Goal: Communication & Community: Answer question/provide support

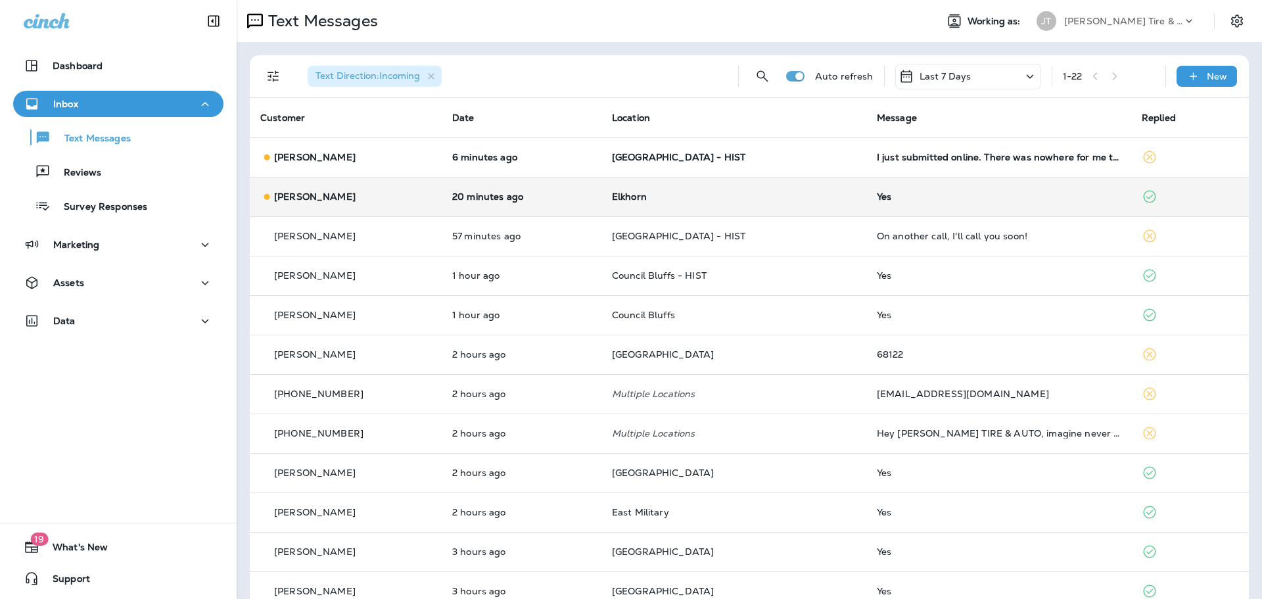
click at [382, 188] on td "[PERSON_NAME]" at bounding box center [346, 196] width 192 height 39
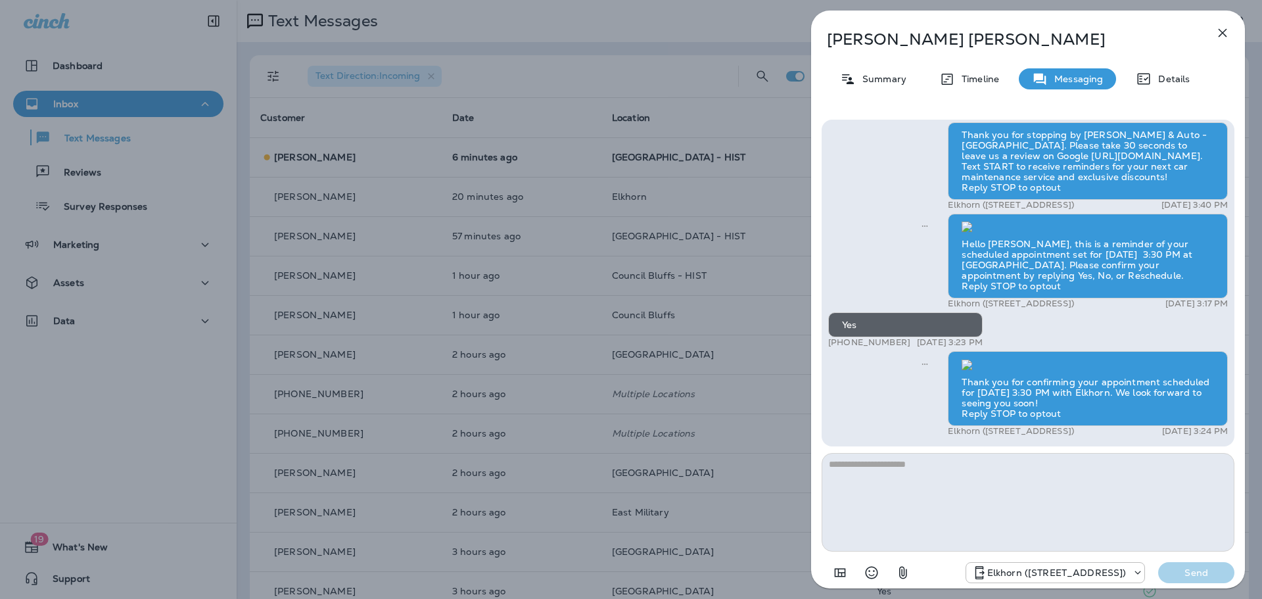
click at [1220, 34] on icon "button" at bounding box center [1223, 33] width 16 height 16
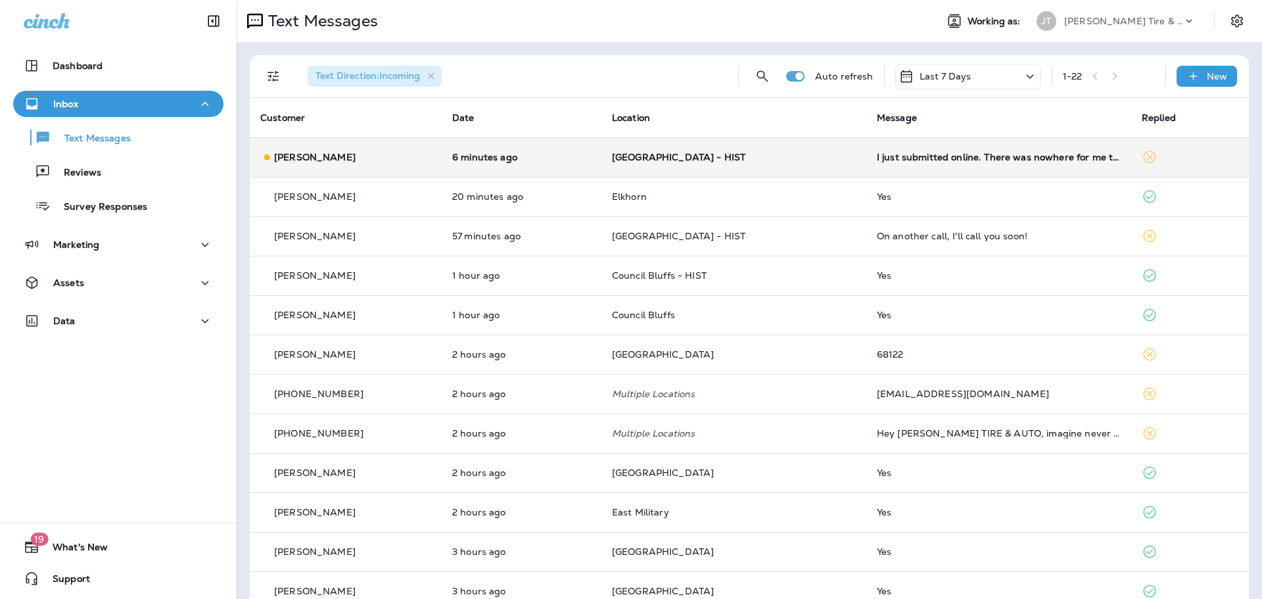
click at [959, 162] on td "I just submitted online. There was nowhere for me to put your name or [PERSON_N…" at bounding box center [999, 156] width 265 height 39
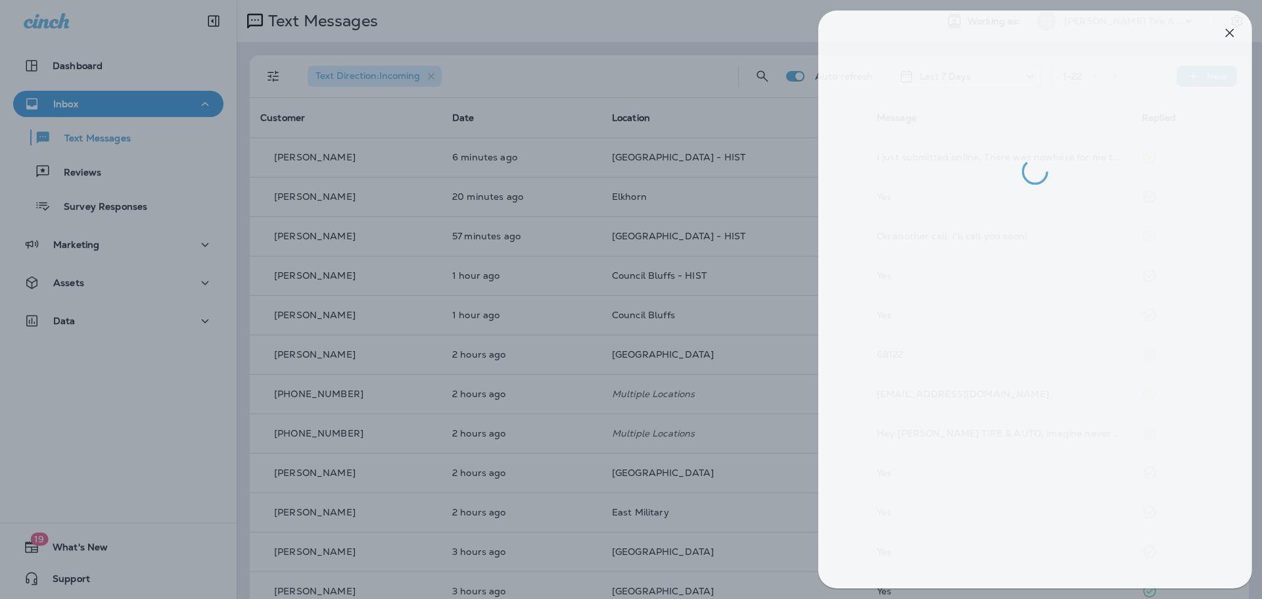
click at [570, 193] on div at bounding box center [638, 299] width 1262 height 599
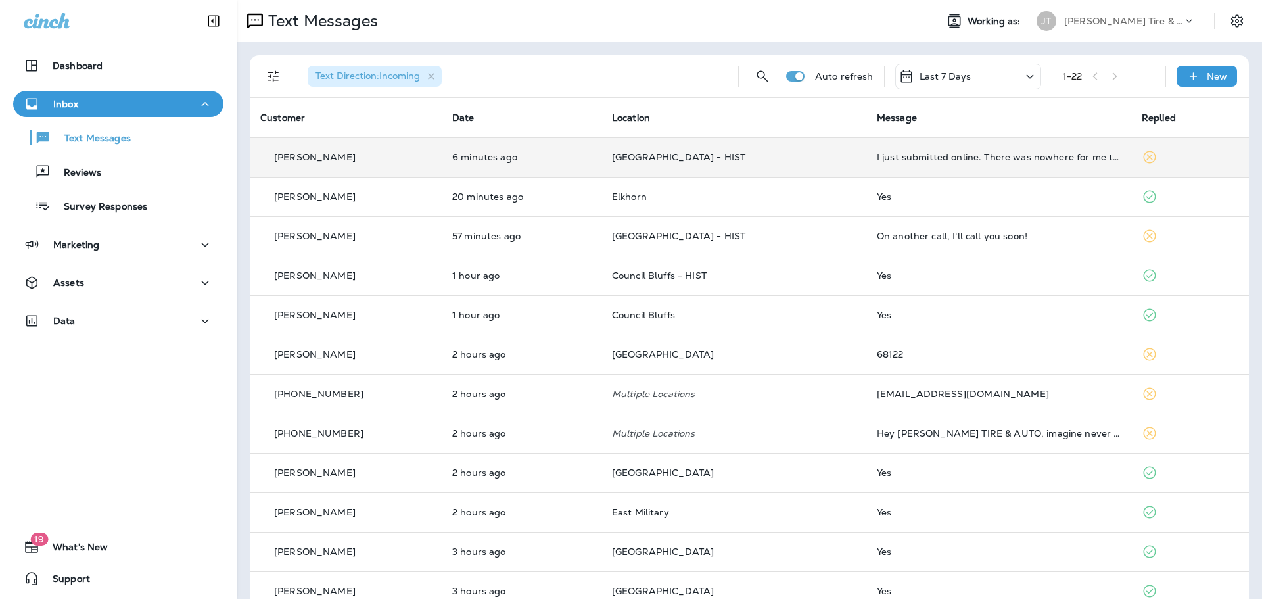
click at [831, 160] on td "[GEOGRAPHIC_DATA] - HIST" at bounding box center [734, 156] width 265 height 39
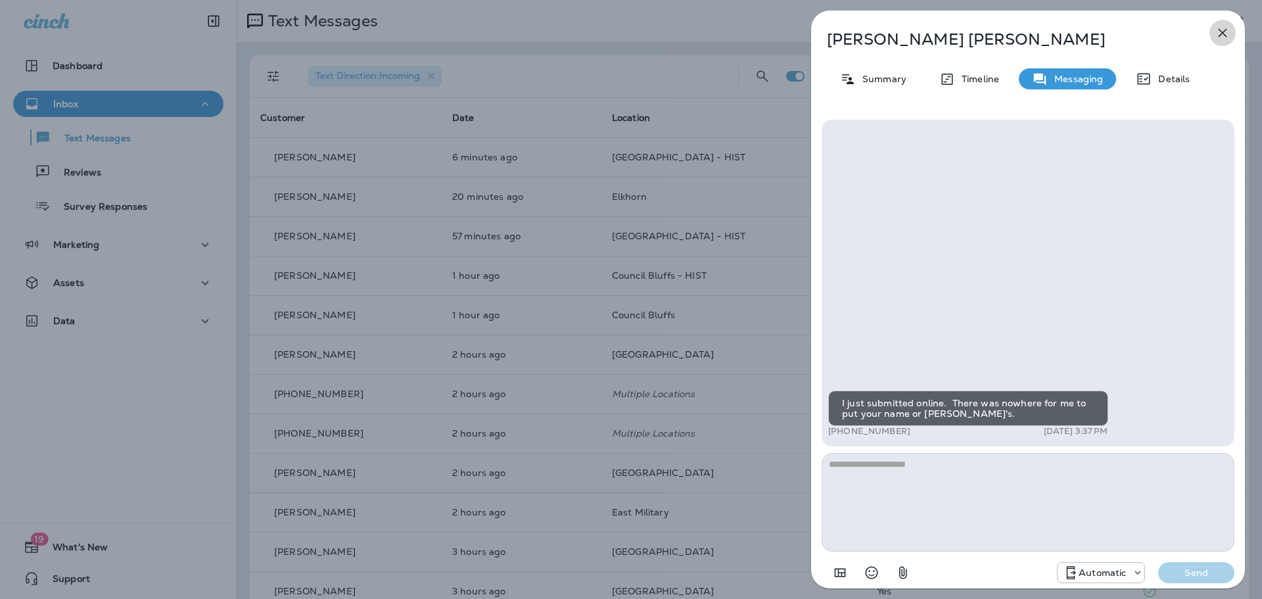
click at [1218, 24] on button "button" at bounding box center [1223, 33] width 26 height 26
